Goal: Use online tool/utility: Utilize a website feature to perform a specific function

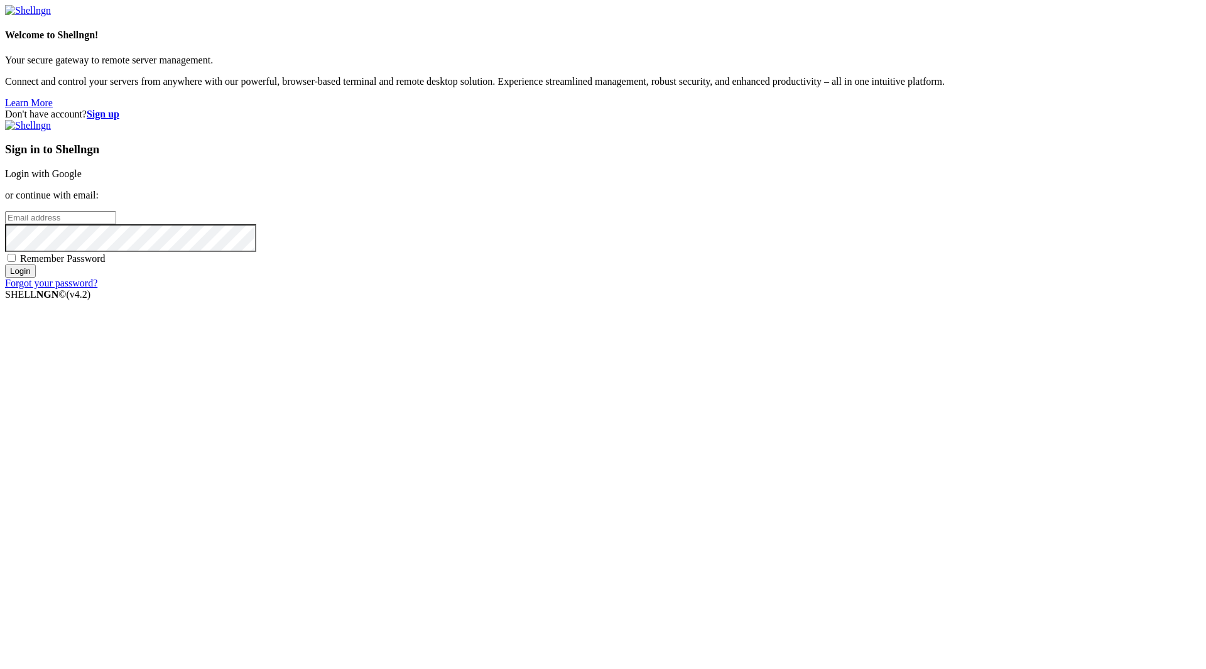
click at [82, 179] on link "Login with Google" at bounding box center [43, 173] width 77 height 11
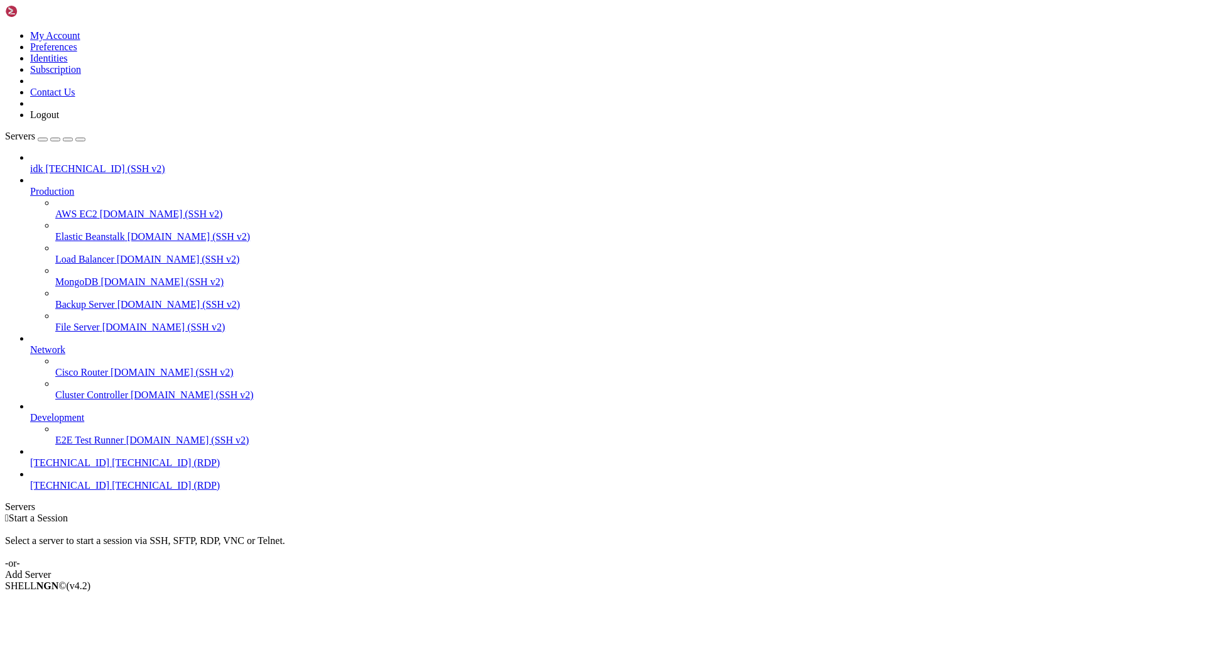
click at [84, 491] on span "[TECHNICAL_ID]" at bounding box center [69, 485] width 79 height 11
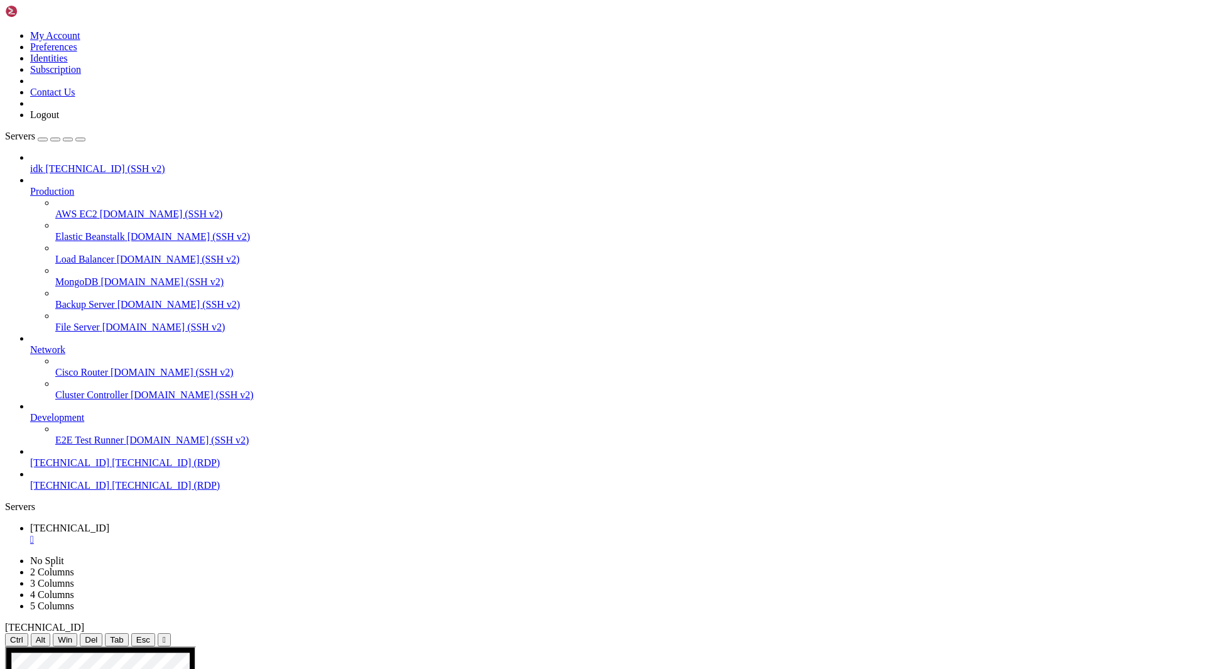
drag, startPoint x: 915, startPoint y: 679, endPoint x: 139, endPoint y: 1001, distance: 839.9
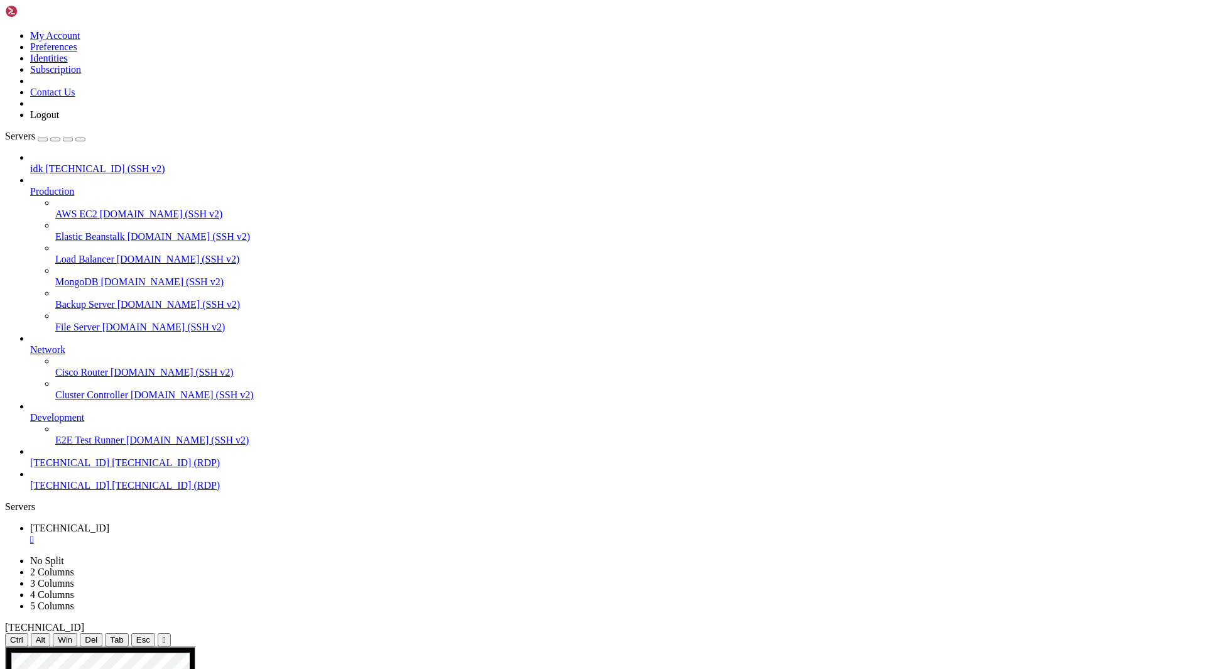
drag, startPoint x: 118, startPoint y: 1262, endPoint x: 1044, endPoint y: 1257, distance: 926.0
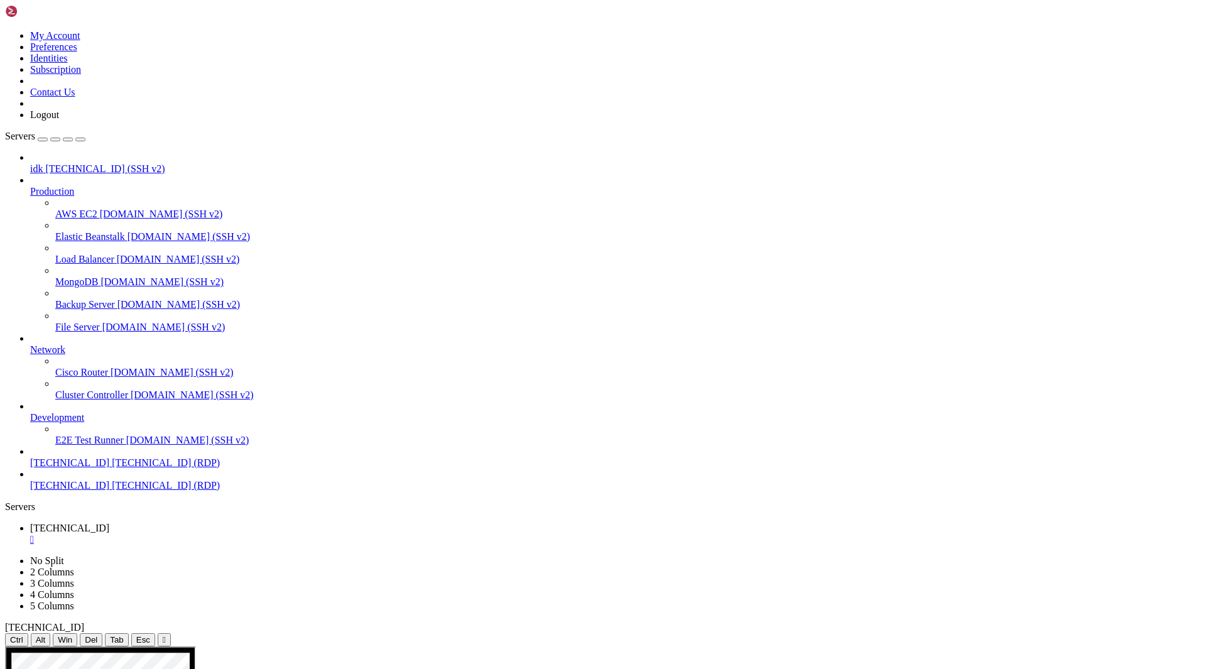
drag, startPoint x: 102, startPoint y: 1265, endPoint x: 1053, endPoint y: 1235, distance: 951.6
